Goal: Task Accomplishment & Management: Manage account settings

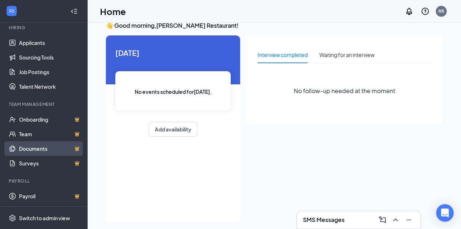
scroll to position [15, 0]
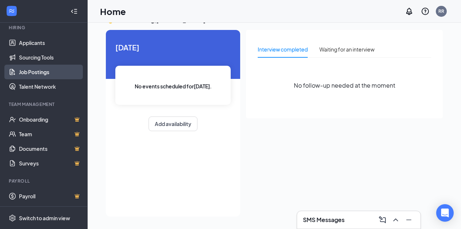
click at [28, 72] on link "Job Postings" at bounding box center [50, 72] width 62 height 15
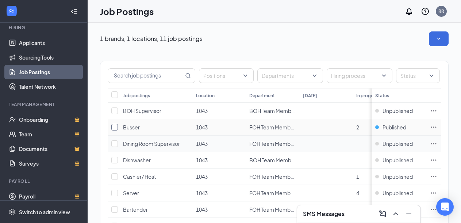
drag, startPoint x: 114, startPoint y: 126, endPoint x: 219, endPoint y: 147, distance: 106.9
click at [115, 126] on input "checkbox" at bounding box center [114, 127] width 7 height 7
checkbox input "true"
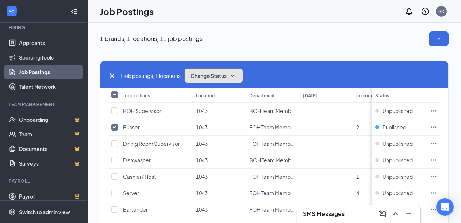
click at [230, 77] on button "Change Status" at bounding box center [213, 75] width 59 height 15
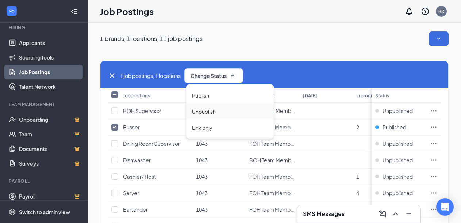
click at [212, 111] on span "Unpublish" at bounding box center [204, 111] width 24 height 8
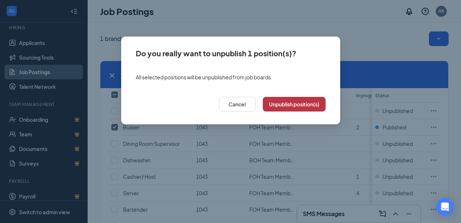
click at [292, 107] on button "Unpublish position(s)" at bounding box center [294, 104] width 63 height 15
